Goal: Check status: Check status

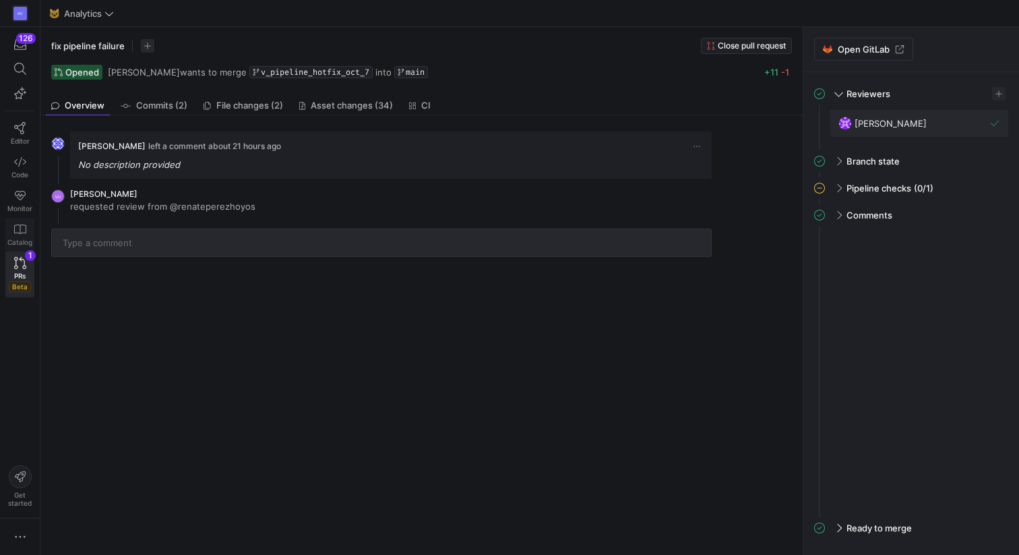
click at [16, 237] on link "Catalog" at bounding box center [19, 235] width 29 height 34
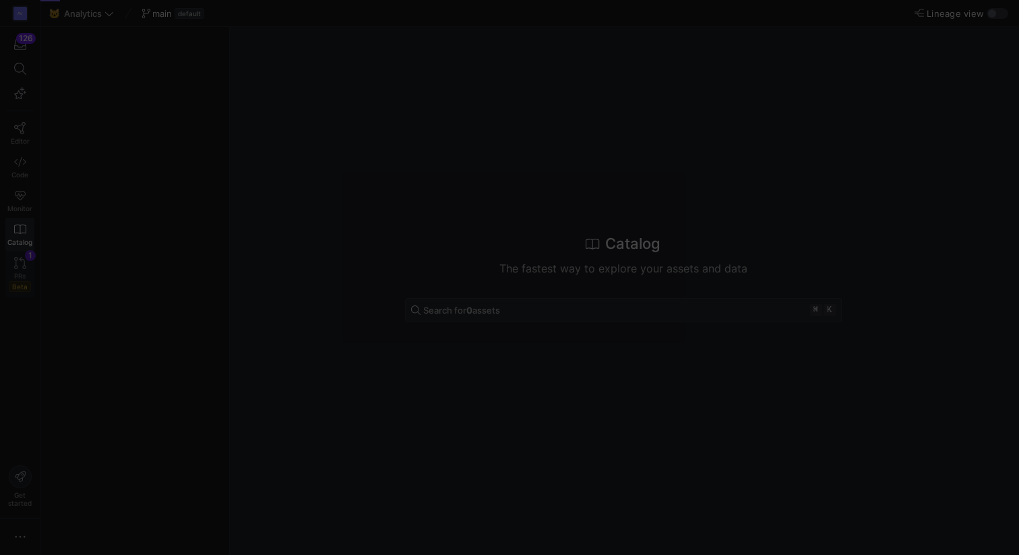
click at [18, 268] on icon at bounding box center [20, 263] width 12 height 12
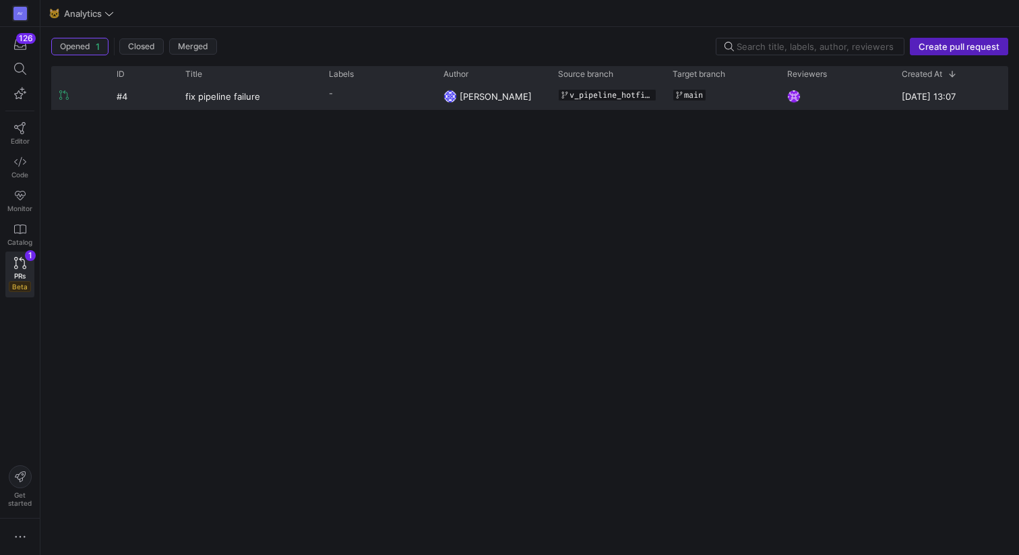
click at [179, 102] on div "fix pipeline failure" at bounding box center [249, 96] width 144 height 26
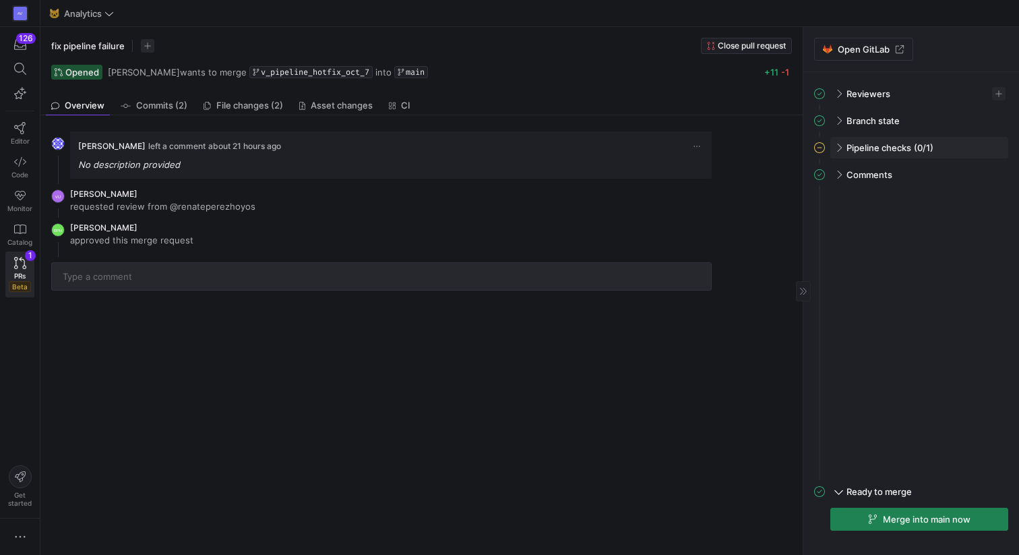
click at [834, 150] on span at bounding box center [837, 148] width 11 height 6
click at [881, 176] on span "Y42 CI check" at bounding box center [863, 174] width 51 height 10
click at [981, 176] on span "button" at bounding box center [981, 175] width 13 height 13
click at [998, 175] on div at bounding box center [509, 277] width 1019 height 555
click at [841, 146] on span at bounding box center [839, 146] width 6 height 11
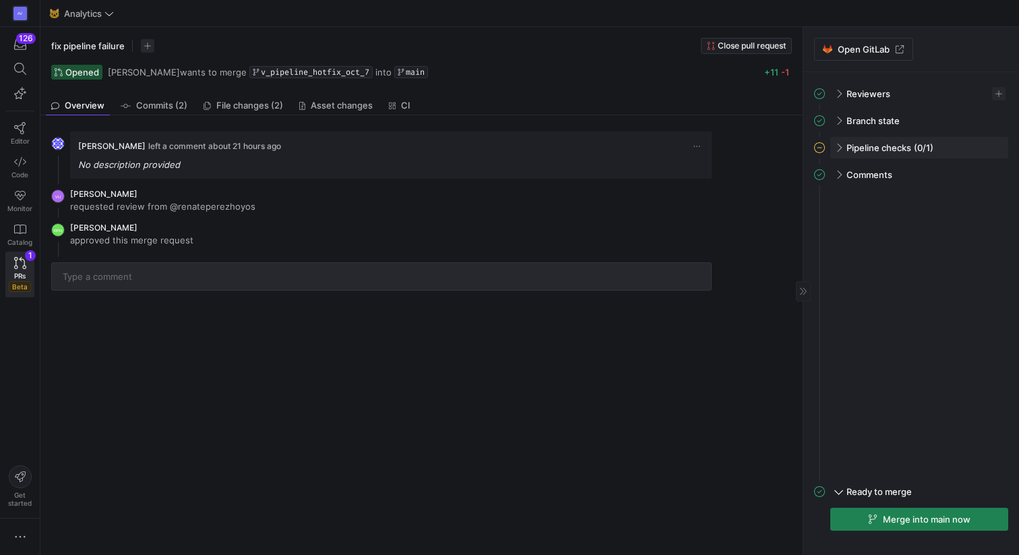
click at [820, 143] on icon at bounding box center [819, 147] width 11 height 11
click at [851, 183] on div "Y42 CI check failed 21h ago" at bounding box center [919, 176] width 178 height 24
click at [994, 178] on icon at bounding box center [995, 175] width 9 height 9
click at [981, 178] on span "button" at bounding box center [981, 175] width 13 height 13
click at [956, 193] on span "Open" at bounding box center [933, 194] width 94 height 11
